Goal: Information Seeking & Learning: Learn about a topic

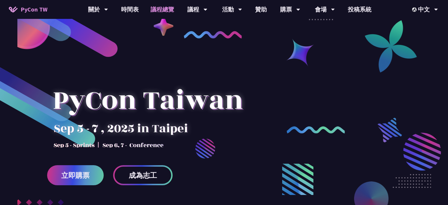
click at [156, 10] on link "議程總覽" at bounding box center [162, 9] width 35 height 19
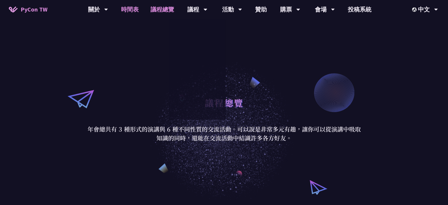
click at [123, 4] on link "時間表" at bounding box center [129, 9] width 29 height 19
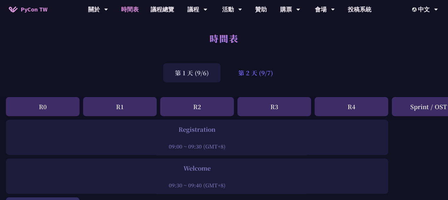
click at [260, 79] on div "第 2 天 (9/7)" at bounding box center [256, 72] width 58 height 19
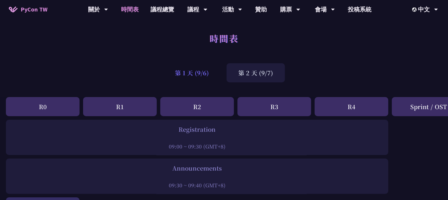
click at [204, 77] on div "第 1 天 (9/6)" at bounding box center [191, 72] width 57 height 19
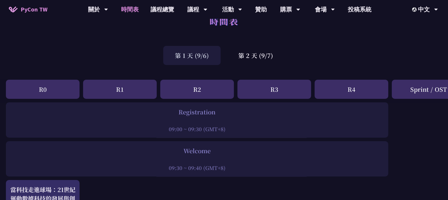
scroll to position [59, 0]
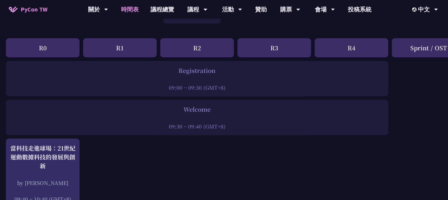
click at [190, 75] on div "Registration" at bounding box center [197, 70] width 377 height 9
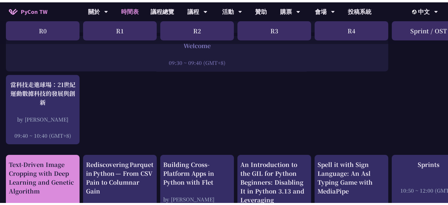
scroll to position [88, 0]
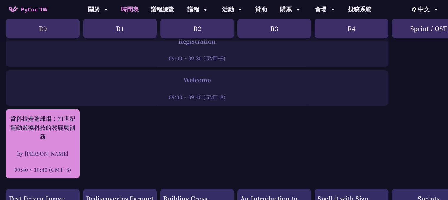
click at [46, 129] on div "當科技走進球場：21世紀運動數據科技的發展與創新" at bounding box center [43, 128] width 68 height 27
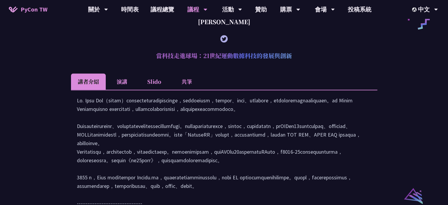
scroll to position [555, 0]
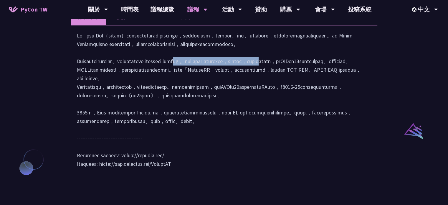
drag, startPoint x: 156, startPoint y: 89, endPoint x: 337, endPoint y: 89, distance: 180.6
click at [337, 89] on div at bounding box center [224, 102] width 295 height 143
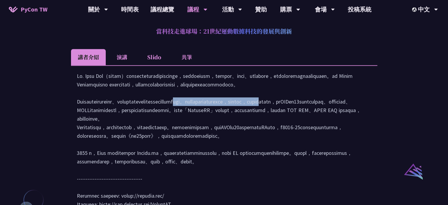
scroll to position [437, 0]
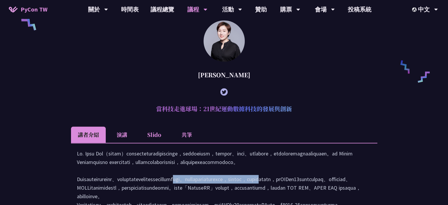
drag, startPoint x: 216, startPoint y: 85, endPoint x: 237, endPoint y: 85, distance: 21.2
click at [237, 84] on div "林滿新" at bounding box center [224, 75] width 306 height 18
click at [170, 143] on li "Slido" at bounding box center [154, 134] width 32 height 16
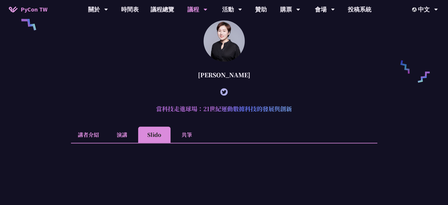
click at [184, 142] on li "共筆" at bounding box center [187, 134] width 32 height 16
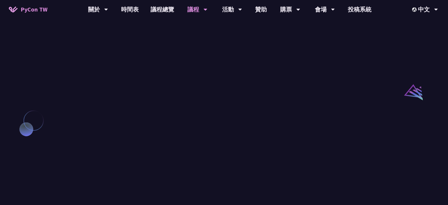
scroll to position [526, 0]
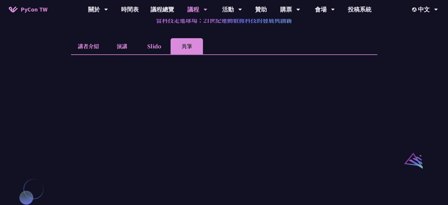
click at [163, 52] on li "Slido" at bounding box center [154, 46] width 32 height 16
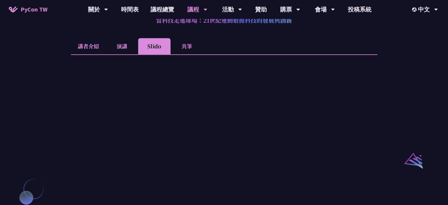
click at [99, 50] on li "講者介紹" at bounding box center [88, 46] width 35 height 16
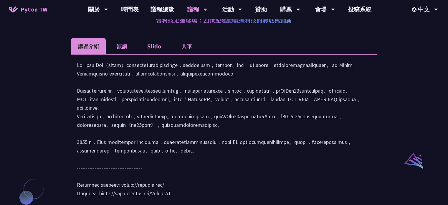
click at [106, 50] on li "演講" at bounding box center [122, 46] width 32 height 16
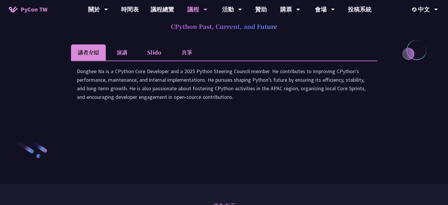
scroll to position [783, 0]
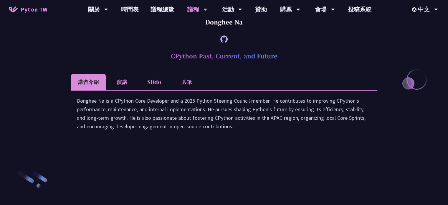
drag, startPoint x: 196, startPoint y: 80, endPoint x: 246, endPoint y: 83, distance: 50.5
click at [246, 31] on div "Donghee Na" at bounding box center [224, 22] width 306 height 18
copy div "Donghee Na"
click at [179, 90] on li "共筆" at bounding box center [187, 82] width 32 height 16
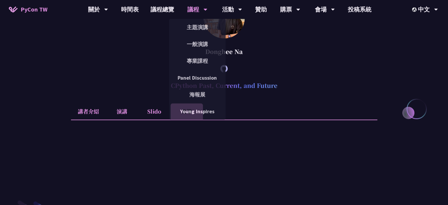
scroll to position [901, 0]
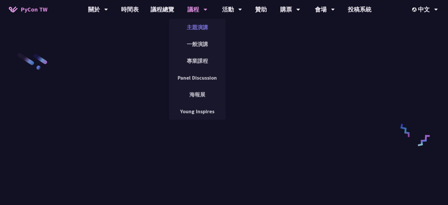
click at [191, 31] on link "主題演講" at bounding box center [197, 27] width 57 height 14
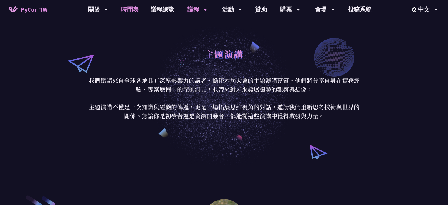
click at [131, 10] on link "時間表" at bounding box center [129, 9] width 29 height 19
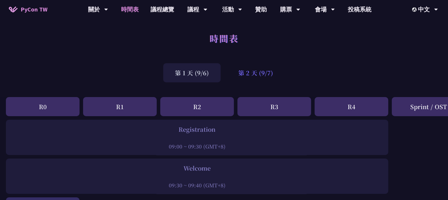
click at [257, 77] on div "第 2 天 (9/7)" at bounding box center [256, 72] width 58 height 19
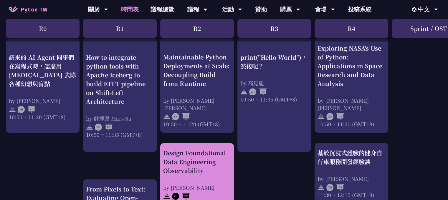
scroll to position [230, 0]
click at [191, 153] on div "Design Foundational Data Engineering Observability" at bounding box center [197, 162] width 68 height 27
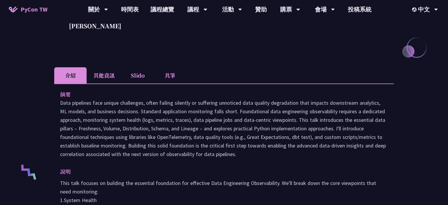
scroll to position [59, 0]
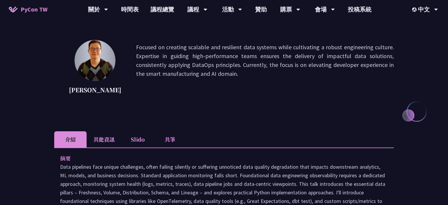
click at [168, 140] on li "共筆" at bounding box center [170, 139] width 32 height 16
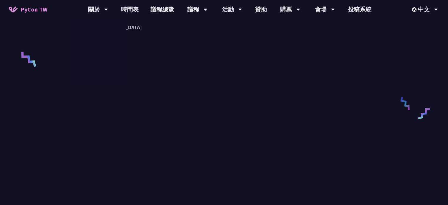
scroll to position [412, 0]
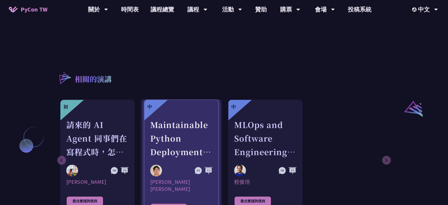
click at [194, 118] on div "Maintainable Python Deployments at Scale: Decoupling Build from Runtime" at bounding box center [181, 138] width 62 height 41
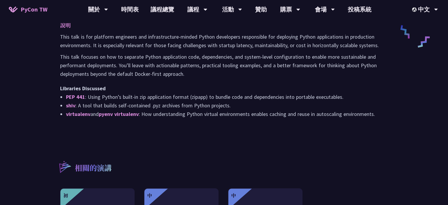
scroll to position [177, 0]
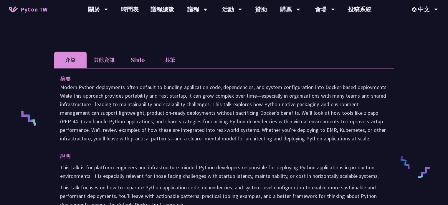
click at [160, 52] on li "共筆" at bounding box center [170, 60] width 32 height 16
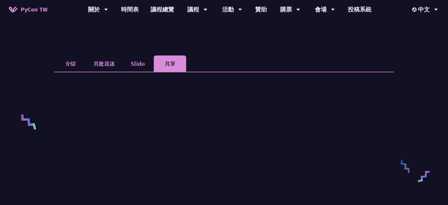
scroll to position [118, 0]
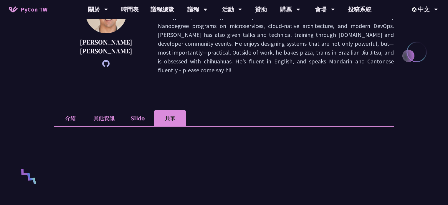
click at [137, 110] on li "Slido" at bounding box center [137, 118] width 32 height 16
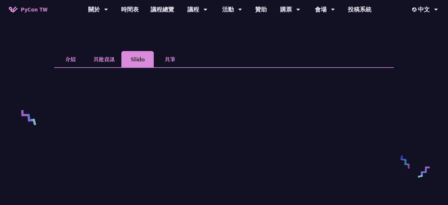
scroll to position [30, 0]
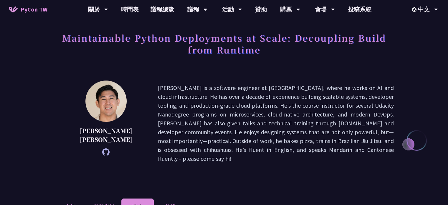
click at [116, 198] on li "其他資訊" at bounding box center [104, 206] width 35 height 16
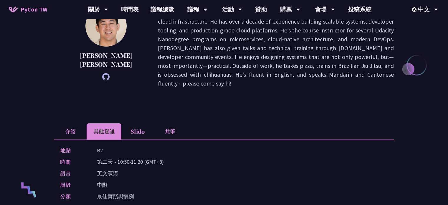
scroll to position [148, 0]
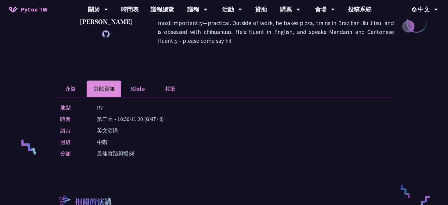
click at [70, 80] on li "介紹" at bounding box center [70, 88] width 32 height 16
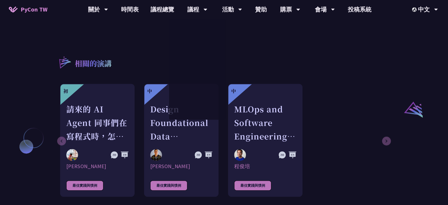
scroll to position [412, 0]
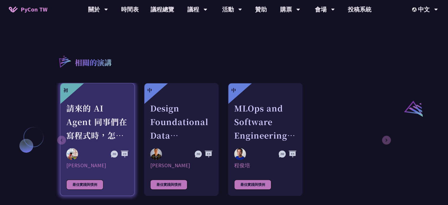
click at [76, 143] on link "初 請來的 AI Agent 同事們在寫程式時，怎麼用 pytest 去除各種幻想與盲點 Keith Yang 最佳實踐與慣例" at bounding box center [97, 139] width 75 height 113
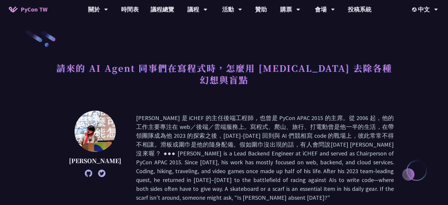
click at [75, 128] on img at bounding box center [95, 130] width 41 height 41
drag, startPoint x: 69, startPoint y: 150, endPoint x: 104, endPoint y: 148, distance: 35.1
click at [104, 156] on p "Keith Yang" at bounding box center [95, 160] width 52 height 9
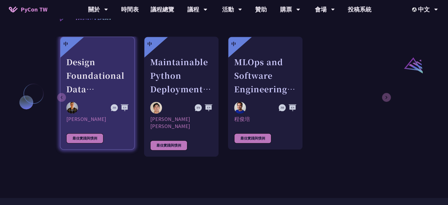
scroll to position [442, 0]
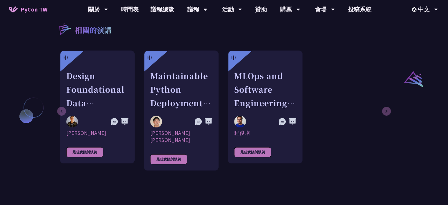
click at [384, 105] on div "中 Design Foundational Data Engineering Observability Shuhsi Lin 最佳實踐與慣例 中 Maint…" at bounding box center [223, 110] width 326 height 120
click at [385, 103] on div "中 Design Foundational Data Engineering Observability Shuhsi Lin 最佳實踐與慣例 中 Maint…" at bounding box center [223, 110] width 326 height 120
click at [383, 102] on div "中 Design Foundational Data Engineering Observability Shuhsi Lin 最佳實踐與慣例 中 Maint…" at bounding box center [223, 110] width 326 height 120
drag, startPoint x: 26, startPoint y: 116, endPoint x: 30, endPoint y: 115, distance: 3.9
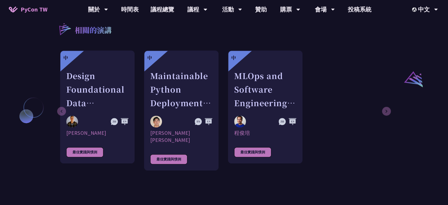
click at [163, 10] on link "議程總覽" at bounding box center [162, 9] width 35 height 19
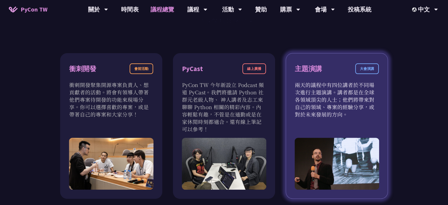
scroll to position [295, 0]
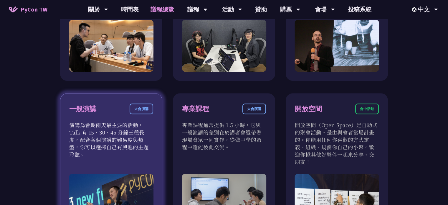
click at [112, 145] on p "演講為會期兩天最主要的活動，Talk 有 15、30、45 分鐘三種長度，配合各個演講的難易度與類型，你可以選擇自己有興趣的主題聆聽。" at bounding box center [111, 139] width 84 height 37
click at [137, 105] on div "大會演講" at bounding box center [142, 108] width 24 height 11
click at [134, 111] on div "大會演講" at bounding box center [142, 108] width 24 height 11
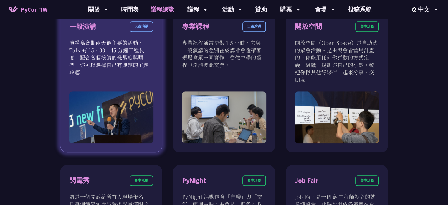
scroll to position [412, 0]
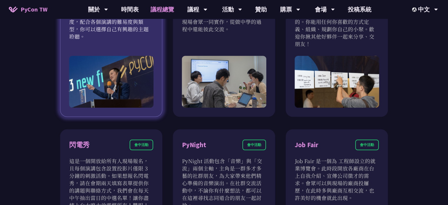
click at [112, 111] on div "一般演講 大會演講 演講為會期兩天最主要的活動，Talk 有 15、30、45 分鐘三種長度，配合各個演講的難易度與類型，你可以選擇自己有興趣的主題聆聽。" at bounding box center [111, 45] width 102 height 141
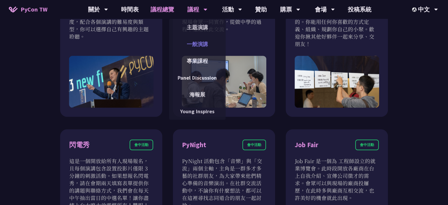
click at [202, 48] on link "一般演講" at bounding box center [197, 44] width 57 height 14
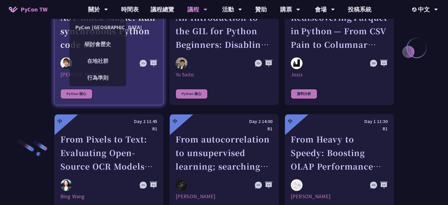
scroll to position [825, 0]
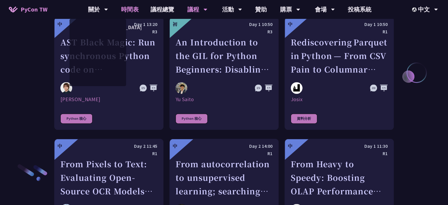
click at [135, 8] on link "時間表" at bounding box center [129, 9] width 29 height 19
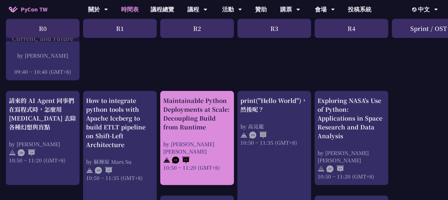
scroll to position [236, 0]
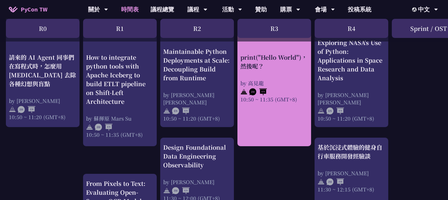
click at [275, 128] on link "print("Hello World")，然後呢？ by 高見龍 10:50 ~ 11:35 (GMT+8)" at bounding box center [274, 89] width 68 height 103
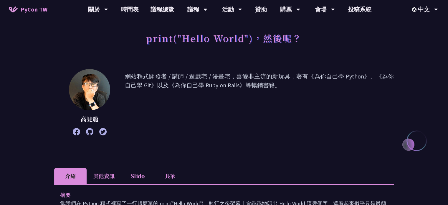
scroll to position [88, 0]
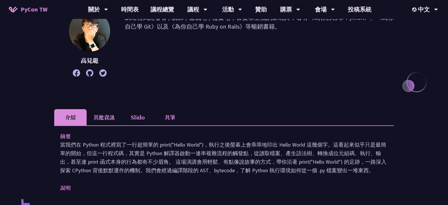
click at [170, 115] on li "共筆" at bounding box center [170, 117] width 32 height 16
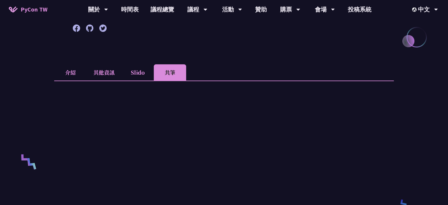
scroll to position [206, 0]
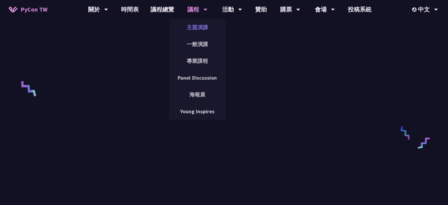
click at [190, 25] on link "主題演講" at bounding box center [197, 27] width 57 height 14
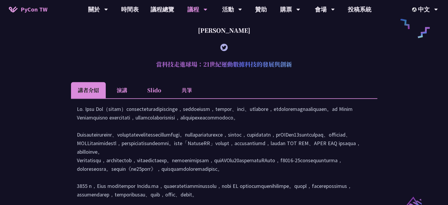
scroll to position [471, 0]
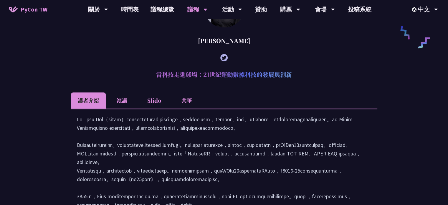
drag, startPoint x: 223, startPoint y: 52, endPoint x: 233, endPoint y: 51, distance: 10.0
click at [233, 49] on div "林滿新" at bounding box center [224, 41] width 306 height 18
copy div "林滿新"
click at [226, 61] on icon at bounding box center [223, 57] width 7 height 7
click at [190, 49] on div "林滿新" at bounding box center [224, 41] width 306 height 18
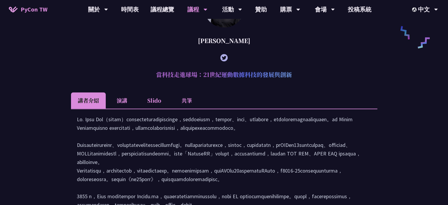
drag, startPoint x: 215, startPoint y: 49, endPoint x: 236, endPoint y: 52, distance: 20.4
click at [236, 49] on div "林滿新" at bounding box center [224, 41] width 306 height 18
drag, startPoint x: 72, startPoint y: 129, endPoint x: 75, endPoint y: 131, distance: 3.6
click at [72, 130] on div at bounding box center [224, 185] width 306 height 155
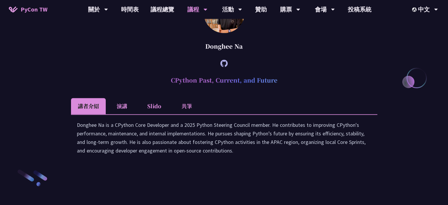
scroll to position [854, 0]
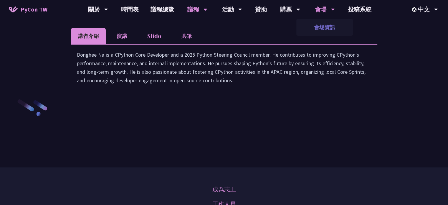
click at [326, 30] on link "會場資訊" at bounding box center [324, 27] width 57 height 14
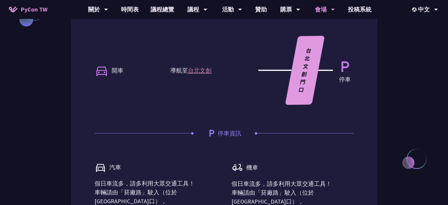
scroll to position [619, 0]
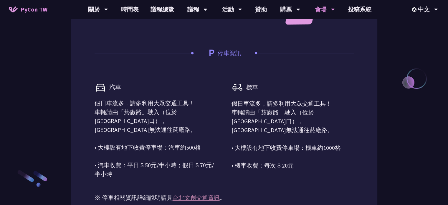
click at [128, 113] on p "假日車流多，請多利用大眾交通工具！ 車輛請由「菸廠路」駛入（位於光復南路與市民大道交叉口），忠孝東路553巷無法通往菸廠路。 • 大樓設有地下收費停車場：汽車…" at bounding box center [156, 139] width 122 height 80
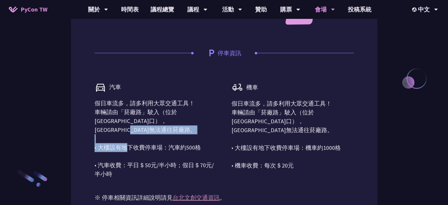
drag, startPoint x: 122, startPoint y: 143, endPoint x: 210, endPoint y: 152, distance: 88.3
click at [210, 152] on p "假日車流多，請多利用大眾交通工具！ 車輛請由「菸廠路」駛入（位於光復南路與市民大道交叉口），忠孝東路553巷無法通往菸廠路。 • 大樓設有地下收費停車場：汽車…" at bounding box center [156, 139] width 122 height 80
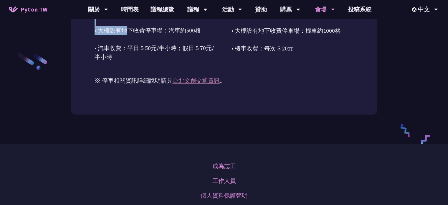
scroll to position [737, 0]
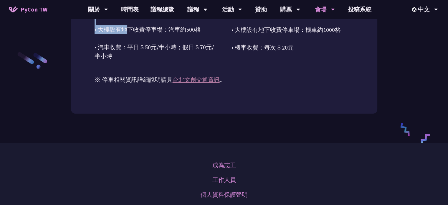
click at [185, 84] on p "※ 停車相關資訊詳細說明請見 台北文創交通資訊 。" at bounding box center [224, 72] width 259 height 24
click at [185, 83] on link "台北文創交通資訊" at bounding box center [196, 79] width 47 height 7
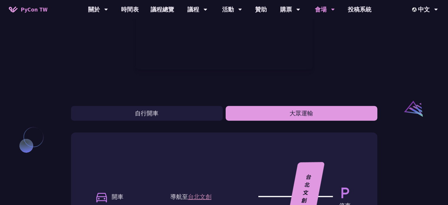
click at [280, 113] on button "大眾運輸" at bounding box center [302, 113] width 152 height 15
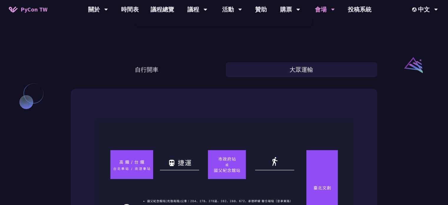
scroll to position [501, 0]
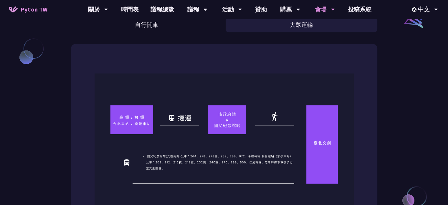
click at [241, 145] on img at bounding box center [224, 144] width 259 height 142
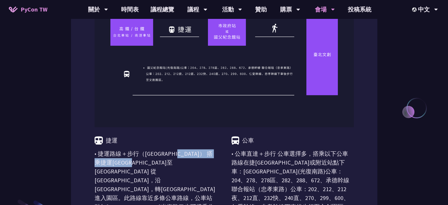
drag, startPoint x: 102, startPoint y: 151, endPoint x: 218, endPoint y: 154, distance: 116.1
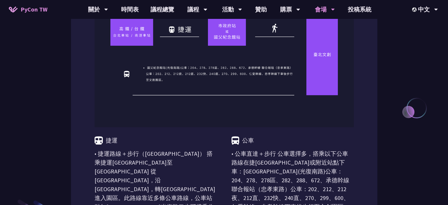
click at [191, 166] on p "• 捷運路線＋步行（國父紀念館站） 搭乘捷運板南線至國父紀念館站 從 5 號出口出站，沿光復南路步行，轉入菸廠路進入園區。此路線靠近多條公車路線，公車站點如國…" at bounding box center [156, 184] width 122 height 71
drag, startPoint x: 213, startPoint y: 169, endPoint x: 84, endPoint y: 167, distance: 129.6
click at [84, 167] on div "捷運 • 捷運路線＋步行（國父紀念館站） 搭乘捷運板南線至國父紀念館站 從 5 號出口出站，沿光復南路步行，轉入菸廠路進入園區。此路線靠近多條公車路線，公車站…" at bounding box center [224, 155] width 306 height 398
drag, startPoint x: 84, startPoint y: 167, endPoint x: 95, endPoint y: 166, distance: 11.9
click at [83, 167] on div "捷運 • 捷運路線＋步行（國父紀念館站） 搭乘捷運板南線至國父紀念館站 從 5 號出口出站，沿光復南路步行，轉入菸廠路進入園區。此路線靠近多條公車路線，公車站…" at bounding box center [224, 155] width 306 height 398
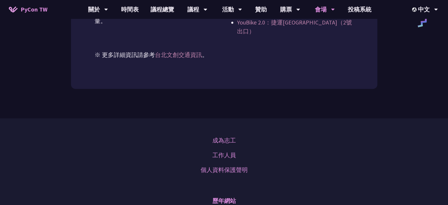
scroll to position [968, 0]
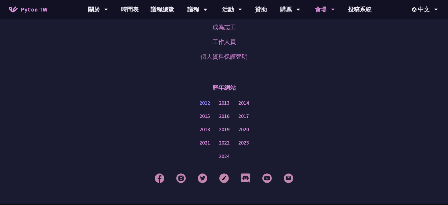
click at [207, 99] on link "2012" at bounding box center [204, 102] width 11 height 7
click at [224, 99] on link "2013" at bounding box center [224, 102] width 11 height 7
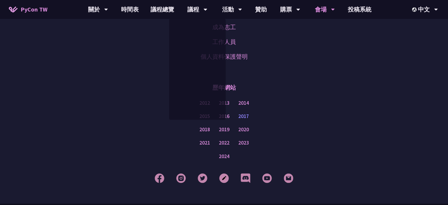
click at [239, 113] on link "2017" at bounding box center [243, 116] width 11 height 7
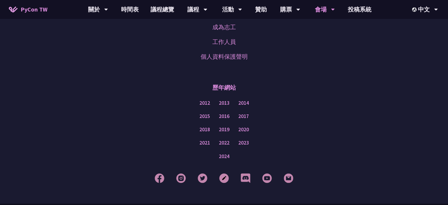
click at [237, 123] on div "2018 2019 2020" at bounding box center [224, 129] width 419 height 13
click at [241, 126] on link "2020" at bounding box center [243, 129] width 11 height 7
click at [201, 139] on link "2021" at bounding box center [204, 142] width 11 height 7
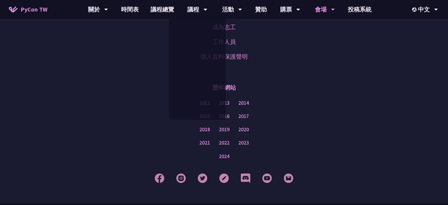
click at [217, 136] on div "2021 2022 2023" at bounding box center [224, 142] width 419 height 13
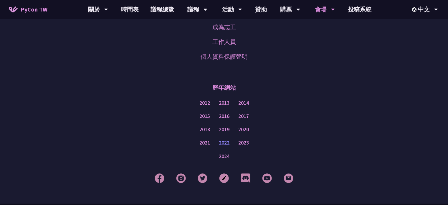
click at [226, 139] on link "2022" at bounding box center [224, 142] width 11 height 7
click at [225, 139] on link "2022" at bounding box center [224, 142] width 11 height 7
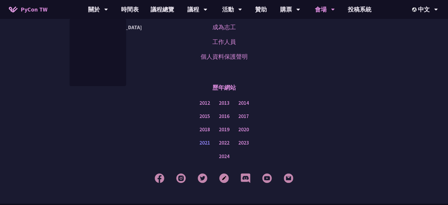
click at [206, 139] on link "2021" at bounding box center [204, 142] width 11 height 7
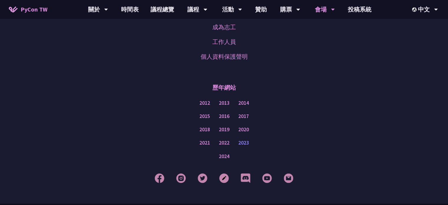
click at [243, 139] on link "2023" at bounding box center [243, 142] width 11 height 7
click at [202, 139] on link "2021" at bounding box center [204, 142] width 11 height 7
click at [246, 126] on link "2020" at bounding box center [243, 129] width 11 height 7
click at [245, 173] on img at bounding box center [246, 178] width 10 height 10
click at [259, 10] on link "贊助" at bounding box center [261, 9] width 24 height 19
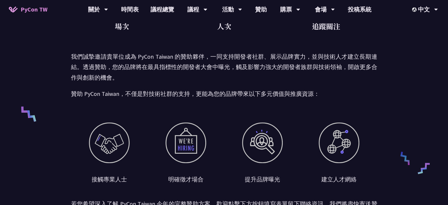
scroll to position [265, 0]
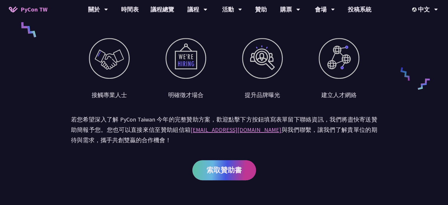
click at [211, 171] on span "索取贊助書" at bounding box center [224, 169] width 35 height 7
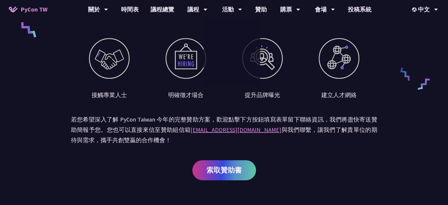
click at [268, 62] on div at bounding box center [262, 58] width 41 height 41
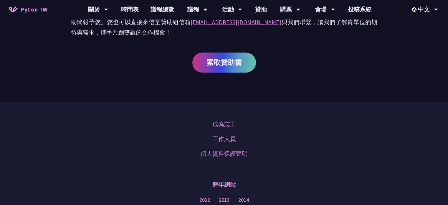
scroll to position [442, 0]
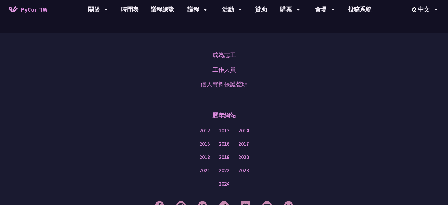
click at [217, 78] on div "成為志工 工作人員 個人資料保護聲明" at bounding box center [224, 69] width 47 height 44
click at [216, 85] on link "個人資料保護聲明" at bounding box center [224, 84] width 47 height 9
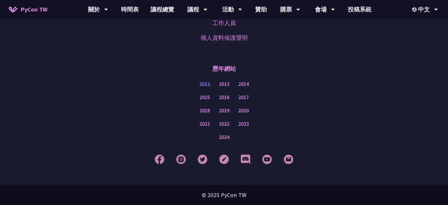
scroll to position [667, 0]
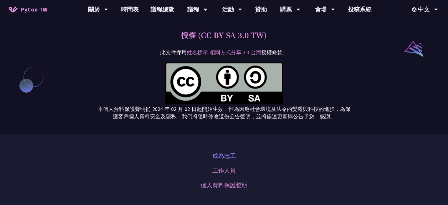
click at [233, 157] on link "成為志工" at bounding box center [224, 155] width 24 height 9
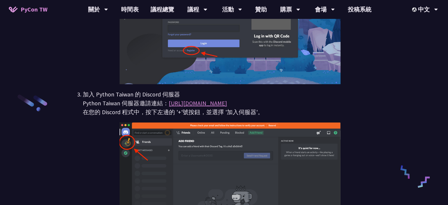
scroll to position [707, 0]
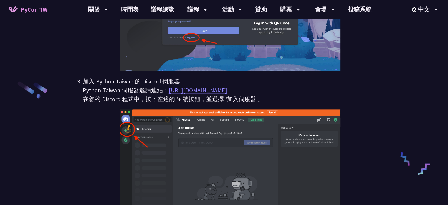
click at [187, 91] on link "[URL][DOMAIN_NAME]" at bounding box center [198, 89] width 58 height 7
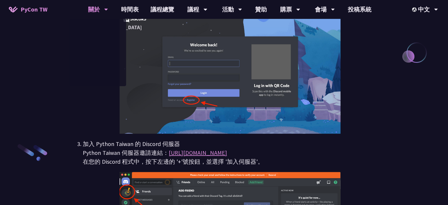
scroll to position [639, 0]
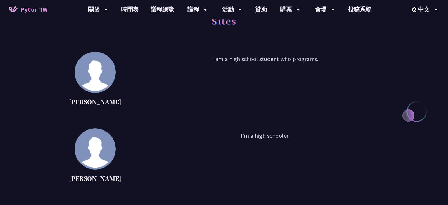
drag, startPoint x: 211, startPoint y: 56, endPoint x: 310, endPoint y: 66, distance: 99.8
click at [310, 66] on p "I am a high school student who programs." at bounding box center [265, 81] width 258 height 53
click at [85, 179] on p "Tiffany Gau" at bounding box center [95, 178] width 52 height 9
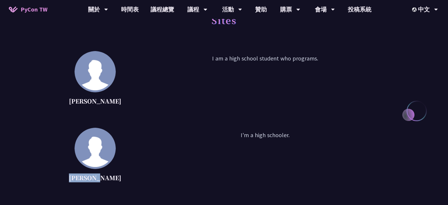
scroll to position [59, 0]
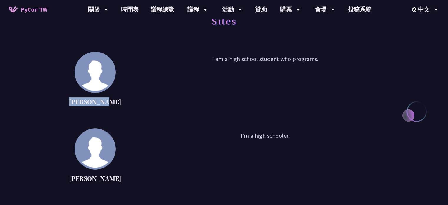
drag, startPoint x: 72, startPoint y: 109, endPoint x: 114, endPoint y: 107, distance: 41.6
click at [114, 107] on div "Daniel Gau I am a high school student who programs." at bounding box center [224, 81] width 340 height 59
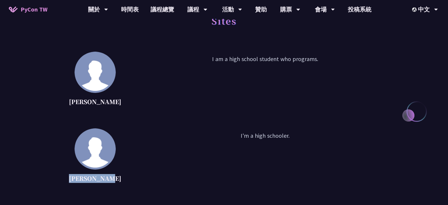
drag, startPoint x: 72, startPoint y: 181, endPoint x: 113, endPoint y: 181, distance: 41.5
click at [113, 181] on div "Tiffany Gau I'm a high schooler." at bounding box center [224, 157] width 340 height 59
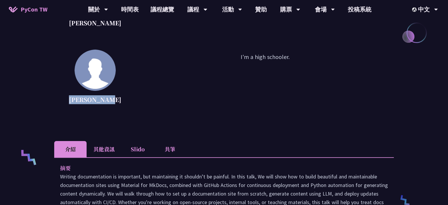
scroll to position [206, 0]
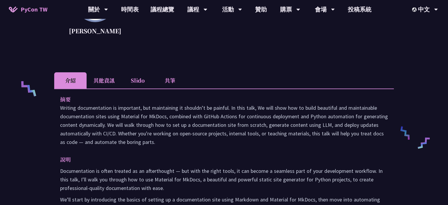
click at [167, 77] on li "共筆" at bounding box center [170, 80] width 32 height 16
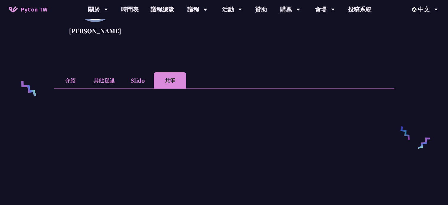
click at [138, 80] on li "Slido" at bounding box center [137, 80] width 32 height 16
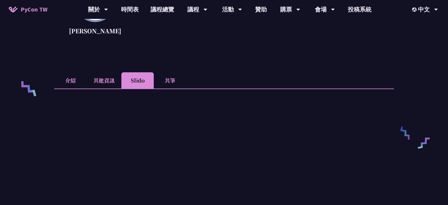
click at [111, 80] on li "其他資訊" at bounding box center [104, 80] width 35 height 16
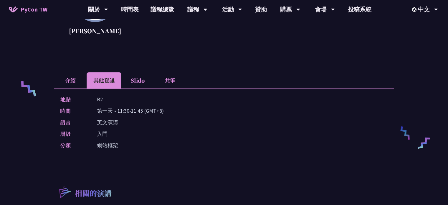
drag, startPoint x: 82, startPoint y: 144, endPoint x: 137, endPoint y: 149, distance: 54.7
click at [137, 149] on div "地點 R2 時間 第一天 • 11:30-11:45 (GMT+8) 語言 英文演講 層級 入門 分類 網站框架" at bounding box center [224, 123] width 340 height 70
click at [71, 81] on li "介紹" at bounding box center [70, 80] width 32 height 16
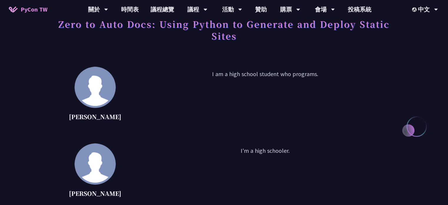
scroll to position [88, 0]
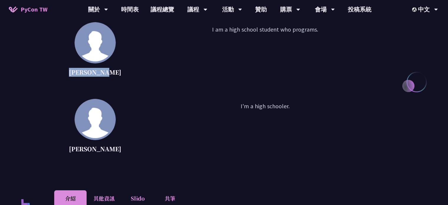
drag, startPoint x: 72, startPoint y: 72, endPoint x: 115, endPoint y: 76, distance: 43.7
click at [115, 76] on div "Daniel Gau I am a high school student who programs." at bounding box center [224, 51] width 340 height 59
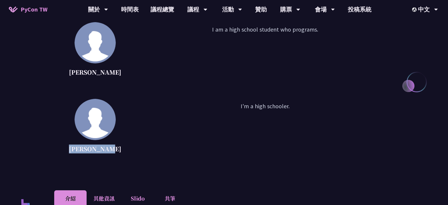
drag, startPoint x: 69, startPoint y: 146, endPoint x: 108, endPoint y: 152, distance: 39.6
click at [108, 152] on p "Tiffany Gau" at bounding box center [95, 148] width 52 height 9
copy p "Tiffany Gau"
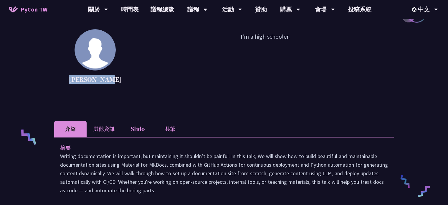
scroll to position [236, 0]
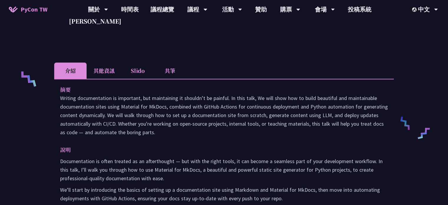
click at [100, 52] on div "Zero to Auto Docs: Using Python to Generate and Deploy Static Sites Daniel Gau …" at bounding box center [224, 125] width 340 height 623
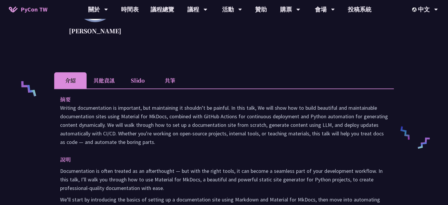
click at [119, 86] on li "其他資訊" at bounding box center [104, 80] width 35 height 16
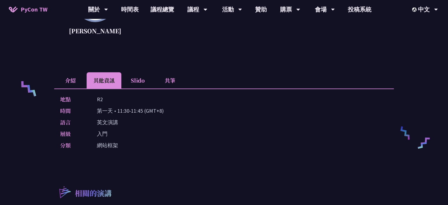
click at [138, 88] on div "地點 R2 時間 第一天 • 11:30-11:45 (GMT+8) 語言 英文演講 層級 入門 分類 網站框架" at bounding box center [224, 123] width 340 height 70
click at [144, 84] on li "Slido" at bounding box center [137, 80] width 32 height 16
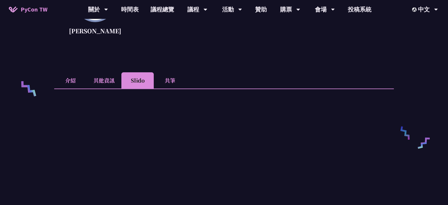
click at [112, 82] on li "其他資訊" at bounding box center [104, 80] width 35 height 16
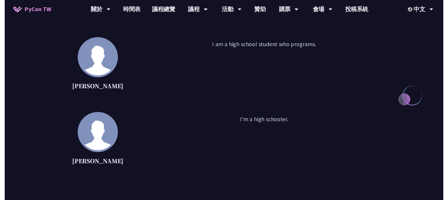
scroll to position [0, 0]
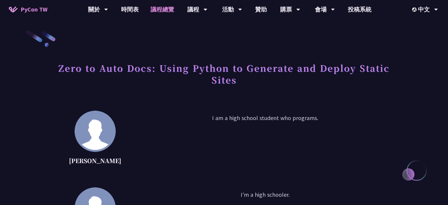
click at [153, 9] on link "議程總覽" at bounding box center [162, 9] width 35 height 19
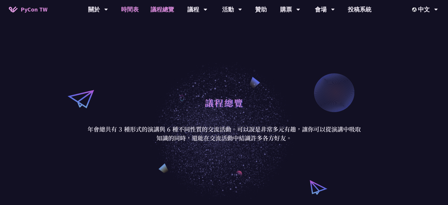
click at [124, 3] on link "時間表" at bounding box center [129, 9] width 29 height 19
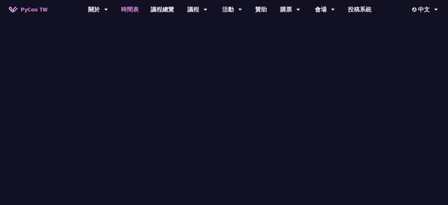
click at [127, 6] on link "時間表" at bounding box center [129, 9] width 29 height 19
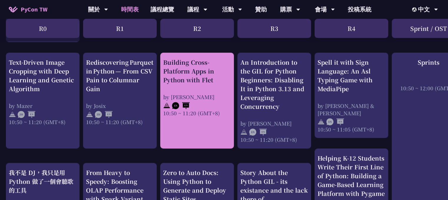
scroll to position [206, 0]
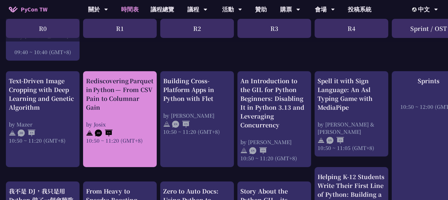
click at [107, 94] on div "Rediscovering Parquet in Python — From CSV Pain to Columnar Gain" at bounding box center [120, 94] width 68 height 35
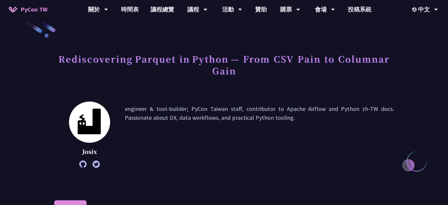
scroll to position [88, 0]
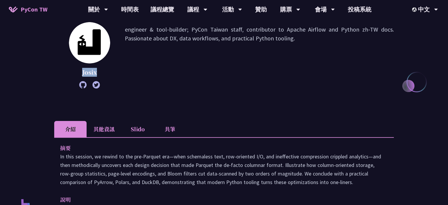
drag, startPoint x: 79, startPoint y: 71, endPoint x: 91, endPoint y: 72, distance: 12.4
click at [112, 70] on div "Josix engineer & tool-builder; PyCon Taiwan staff, contributor to Apache Airflo…" at bounding box center [224, 55] width 340 height 66
copy p "Josix"
click at [138, 127] on li "Slido" at bounding box center [137, 129] width 32 height 16
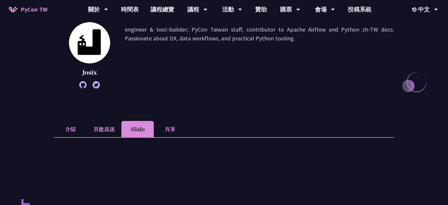
click at [151, 129] on li "Slido" at bounding box center [137, 129] width 32 height 16
click at [157, 131] on li "共筆" at bounding box center [170, 129] width 32 height 16
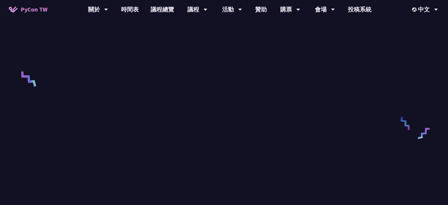
scroll to position [69, 0]
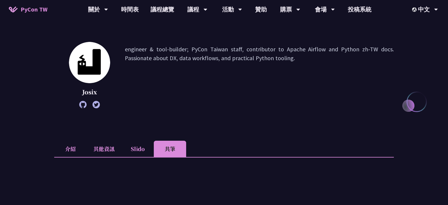
click at [87, 105] on div at bounding box center [89, 104] width 41 height 7
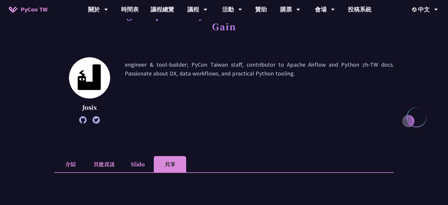
click at [85, 105] on div "Josix" at bounding box center [89, 90] width 41 height 66
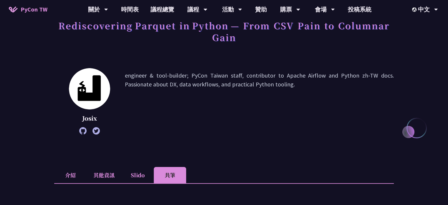
scroll to position [39, 0]
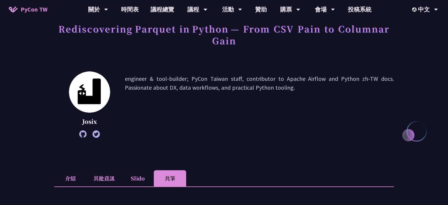
drag, startPoint x: 79, startPoint y: 128, endPoint x: 81, endPoint y: 131, distance: 3.8
click at [80, 129] on div "Josix" at bounding box center [89, 104] width 41 height 66
click at [81, 133] on icon at bounding box center [82, 133] width 7 height 7
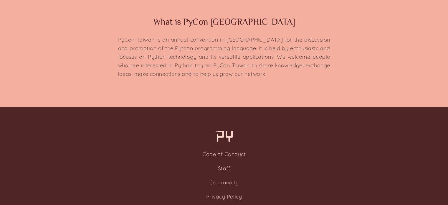
scroll to position [1442, 0]
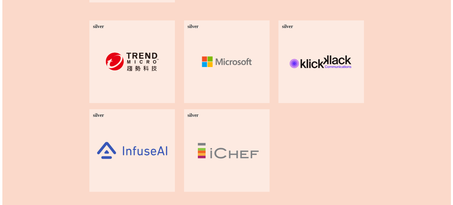
scroll to position [589, 0]
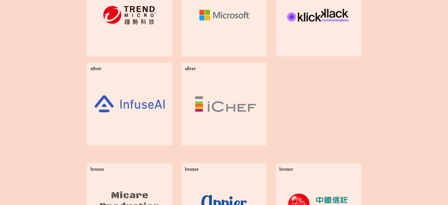
click at [136, 96] on div at bounding box center [129, 103] width 71 height 55
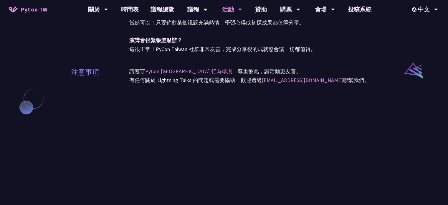
scroll to position [533, 0]
